Goal: Transaction & Acquisition: Purchase product/service

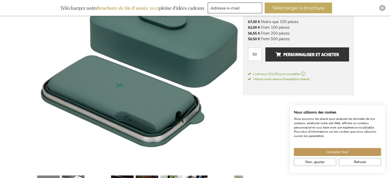
scroll to position [118, 0]
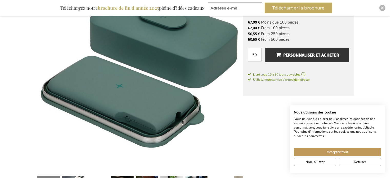
click at [226, 77] on img at bounding box center [139, 69] width 206 height 206
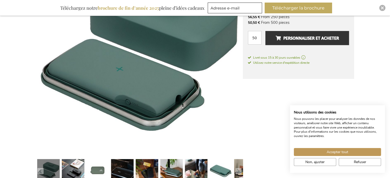
scroll to position [169, 0]
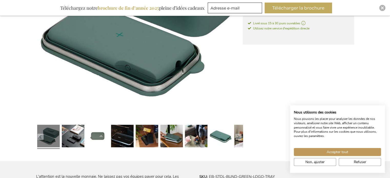
click at [51, 134] on link at bounding box center [48, 137] width 23 height 28
click at [72, 134] on link at bounding box center [73, 137] width 23 height 28
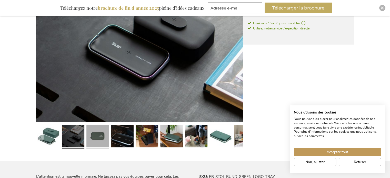
click at [92, 132] on link at bounding box center [97, 137] width 23 height 28
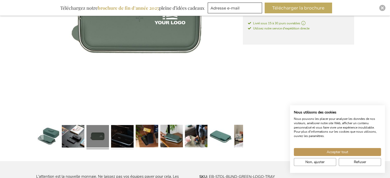
click at [130, 133] on link at bounding box center [122, 137] width 23 height 28
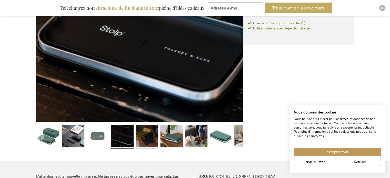
click at [143, 133] on link at bounding box center [147, 137] width 23 height 28
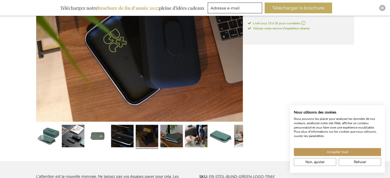
click at [161, 132] on link at bounding box center [171, 137] width 23 height 28
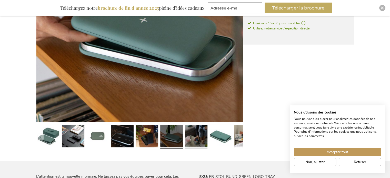
click at [198, 134] on link at bounding box center [196, 137] width 23 height 28
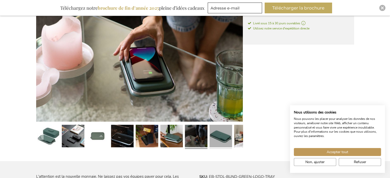
click at [213, 135] on link at bounding box center [220, 137] width 23 height 28
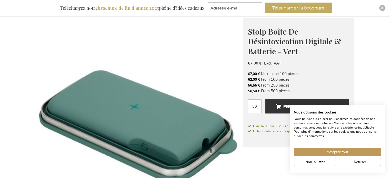
scroll to position [67, 0]
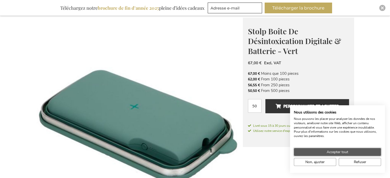
click at [337, 151] on span "Accepter tout" at bounding box center [337, 151] width 22 height 5
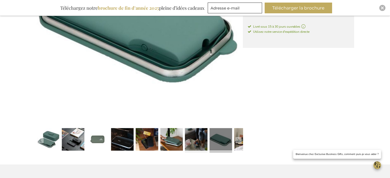
scroll to position [169, 0]
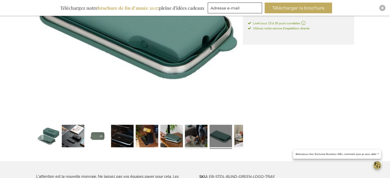
click at [197, 138] on link at bounding box center [196, 137] width 23 height 28
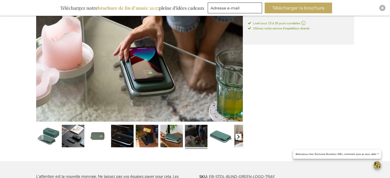
click at [238, 137] on button "button" at bounding box center [238, 137] width 6 height 6
